Goal: Check status: Check status

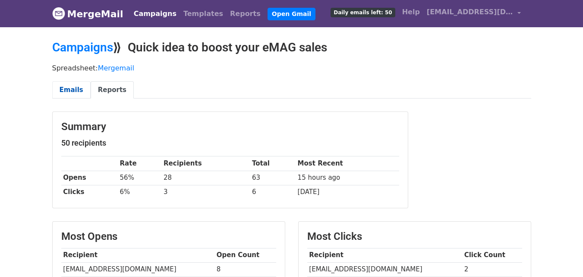
click at [73, 91] on link "Emails" at bounding box center [71, 90] width 38 height 18
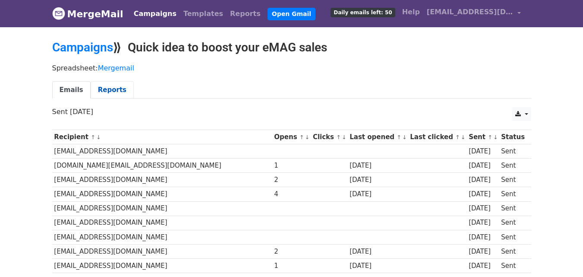
click at [105, 86] on link "Reports" at bounding box center [112, 90] width 43 height 18
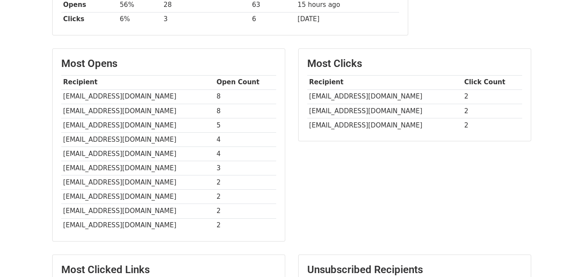
scroll to position [307, 0]
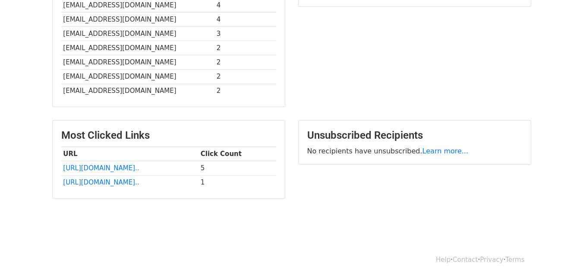
click at [223, 92] on td "2" at bounding box center [246, 91] width 62 height 14
click at [228, 92] on td "2" at bounding box center [246, 91] width 62 height 14
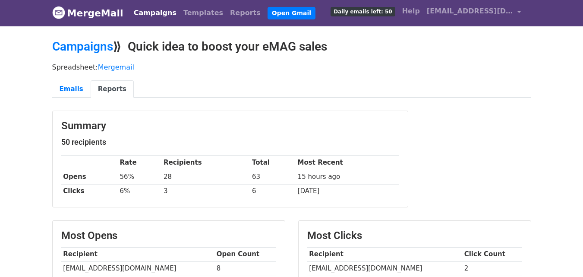
scroll to position [0, 0]
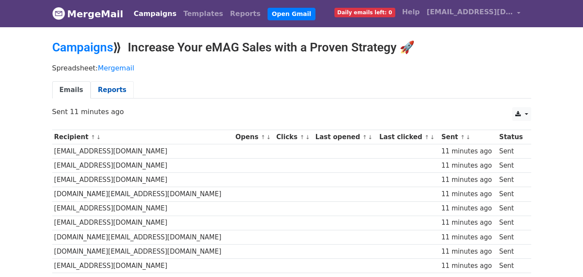
click at [106, 95] on link "Reports" at bounding box center [112, 90] width 43 height 18
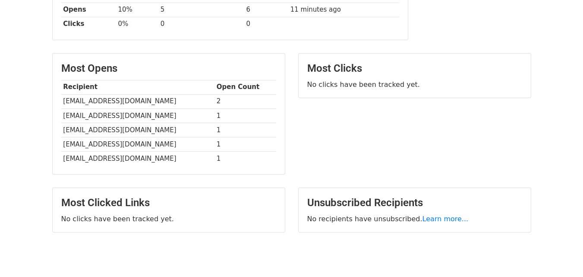
scroll to position [202, 0]
